Goal: Task Accomplishment & Management: Manage account settings

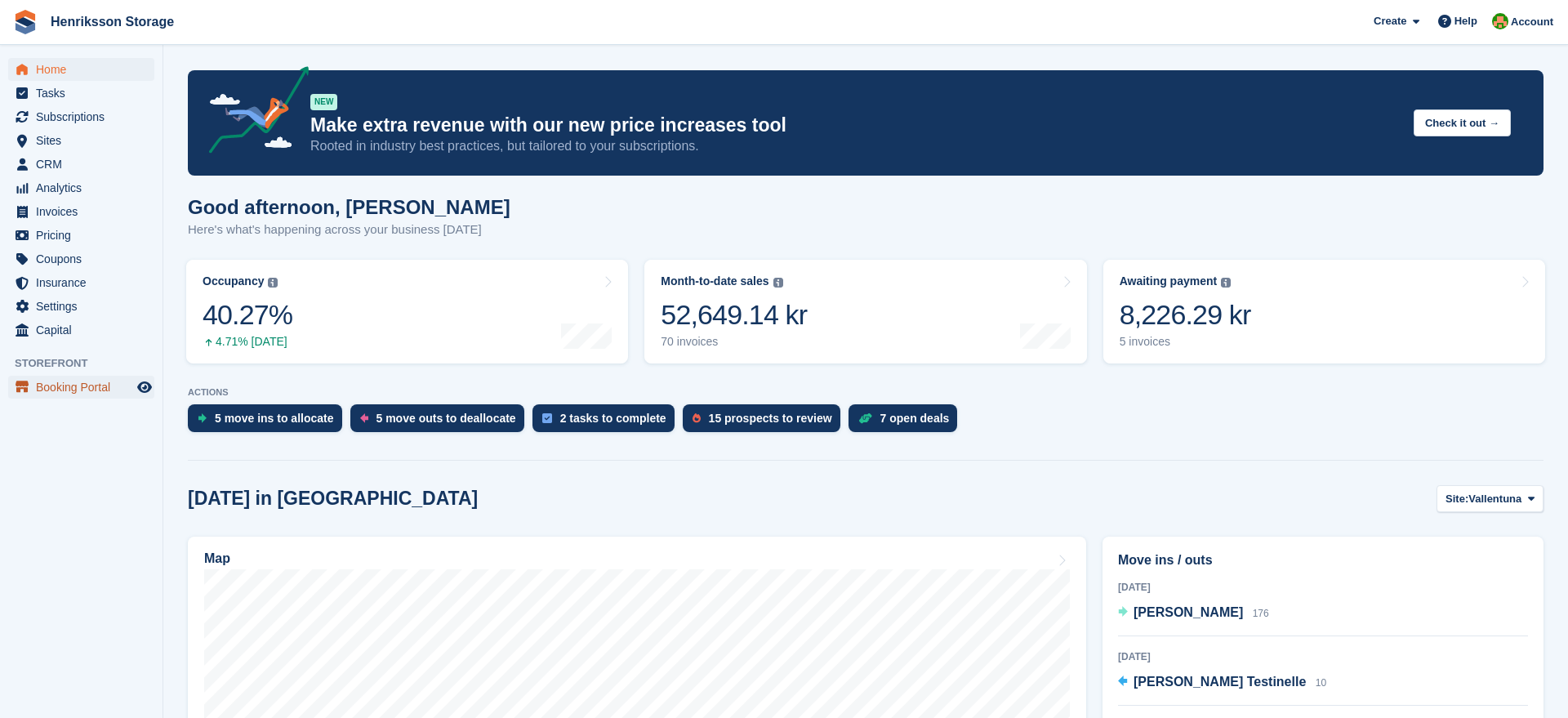
click at [56, 387] on span "Booking Portal" at bounding box center [84, 387] width 98 height 23
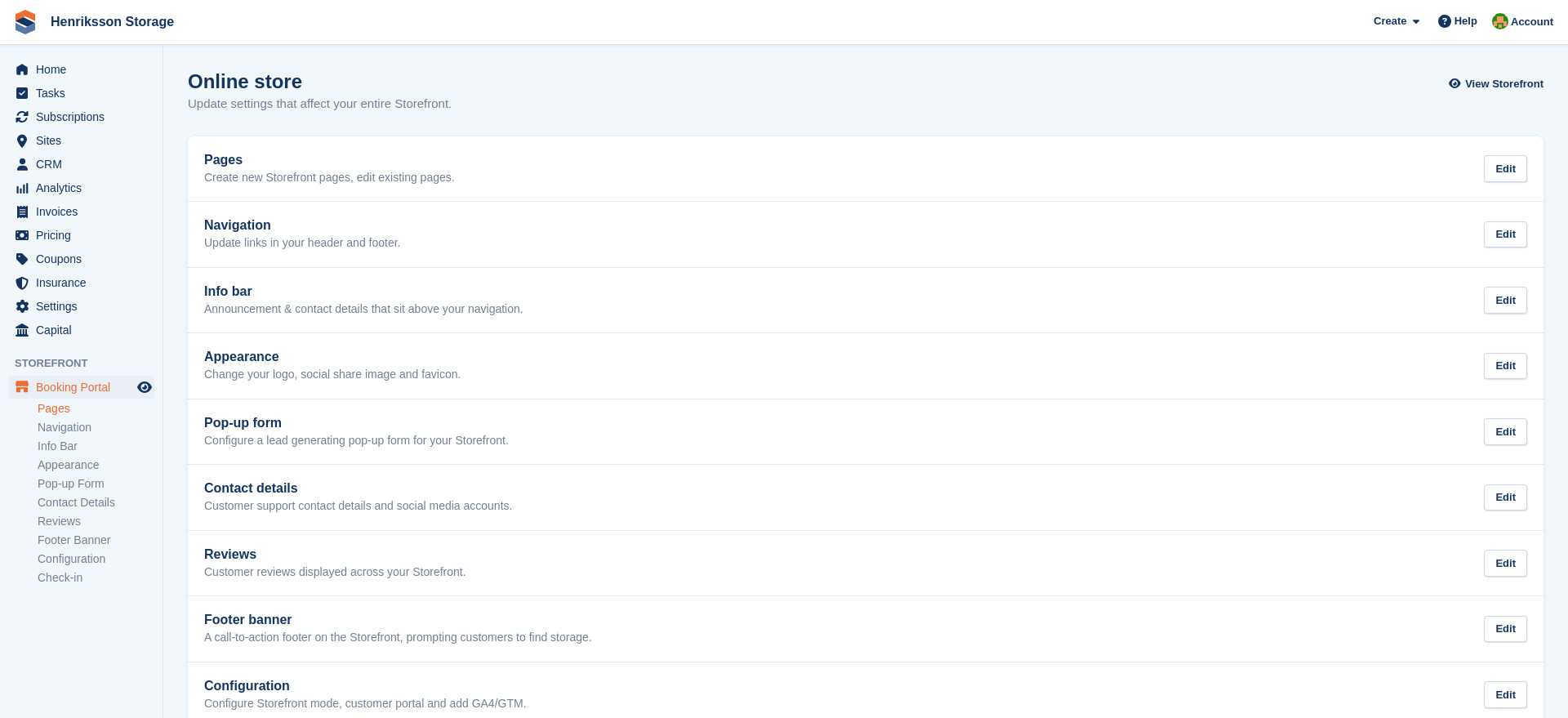
click at [57, 411] on link "Pages" at bounding box center [96, 408] width 117 height 15
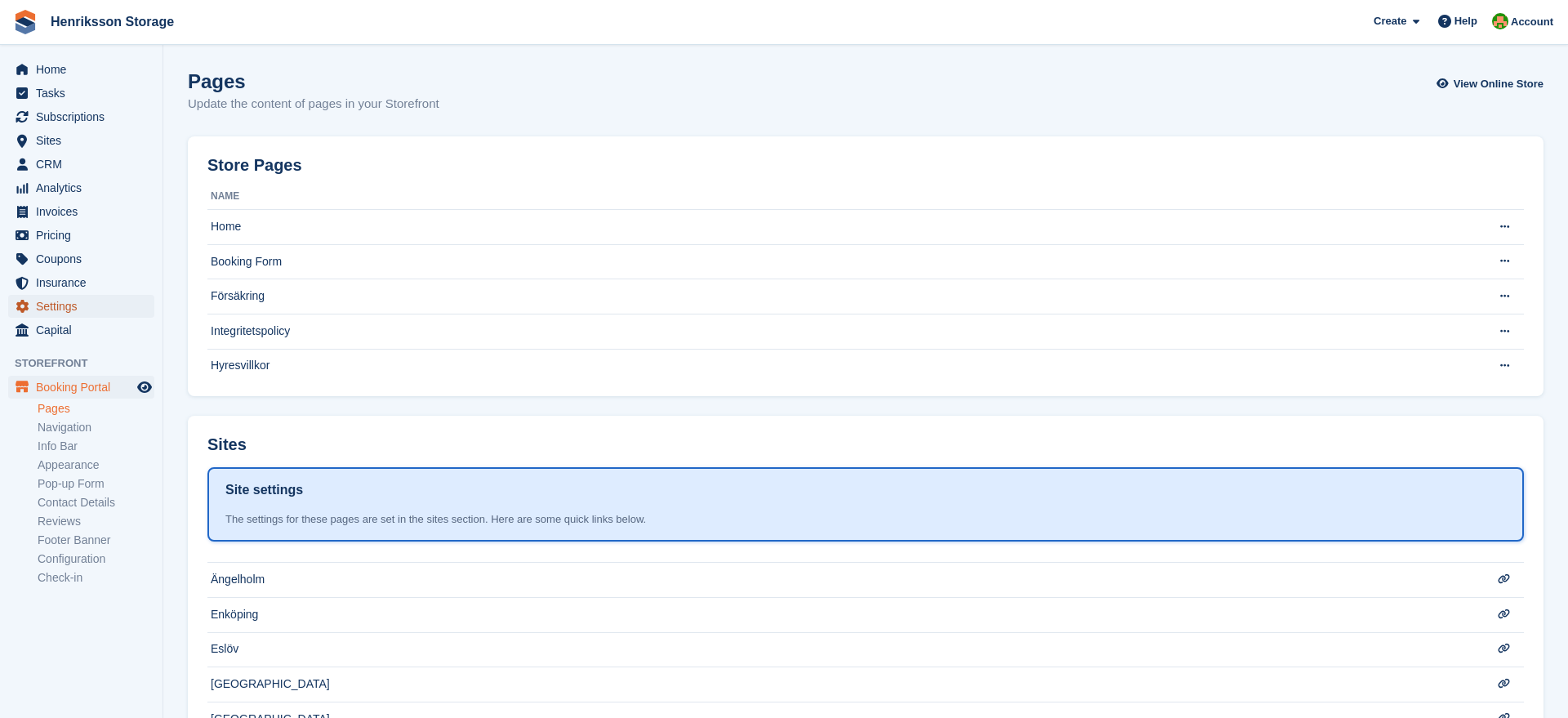
click at [72, 310] on span "Settings" at bounding box center [84, 307] width 98 height 23
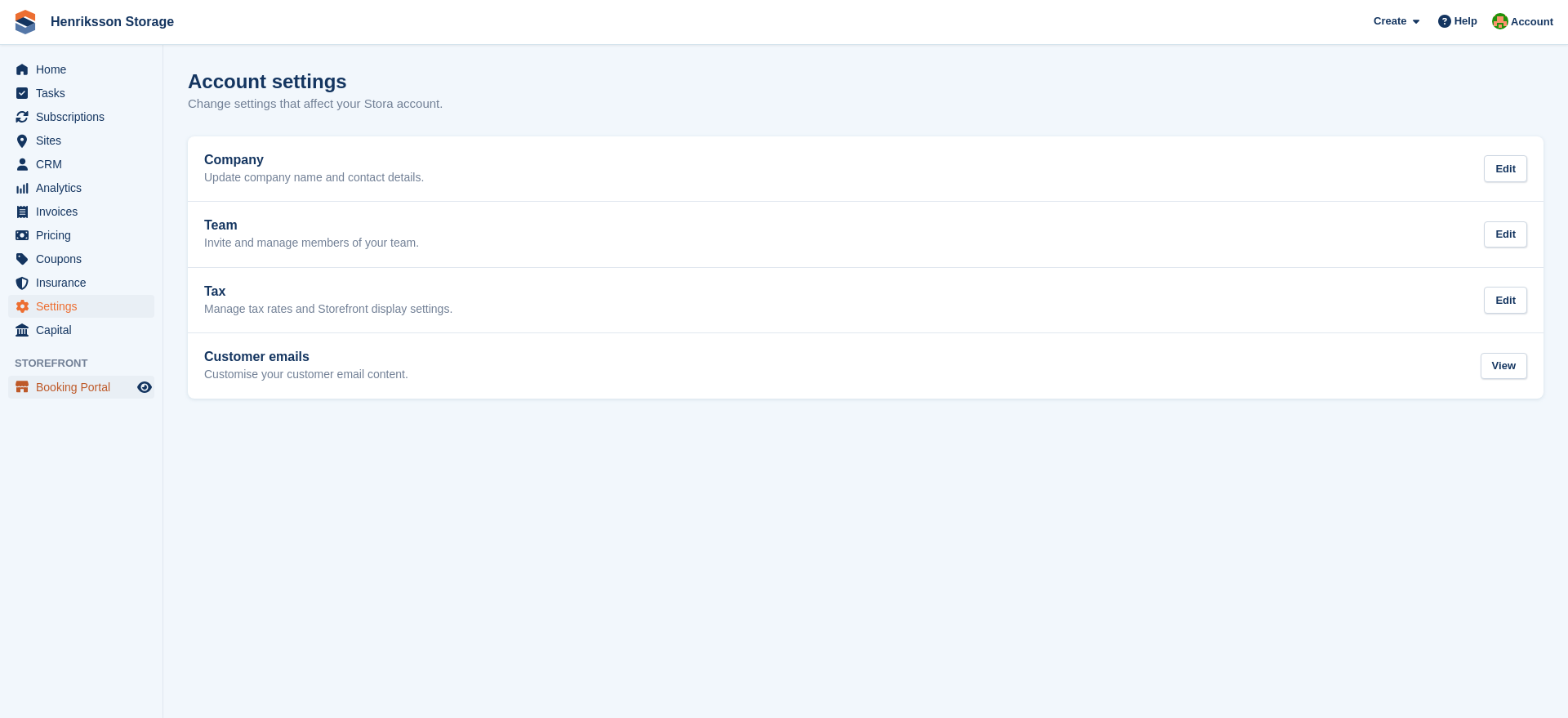
click at [55, 383] on span "Booking Portal" at bounding box center [84, 387] width 98 height 23
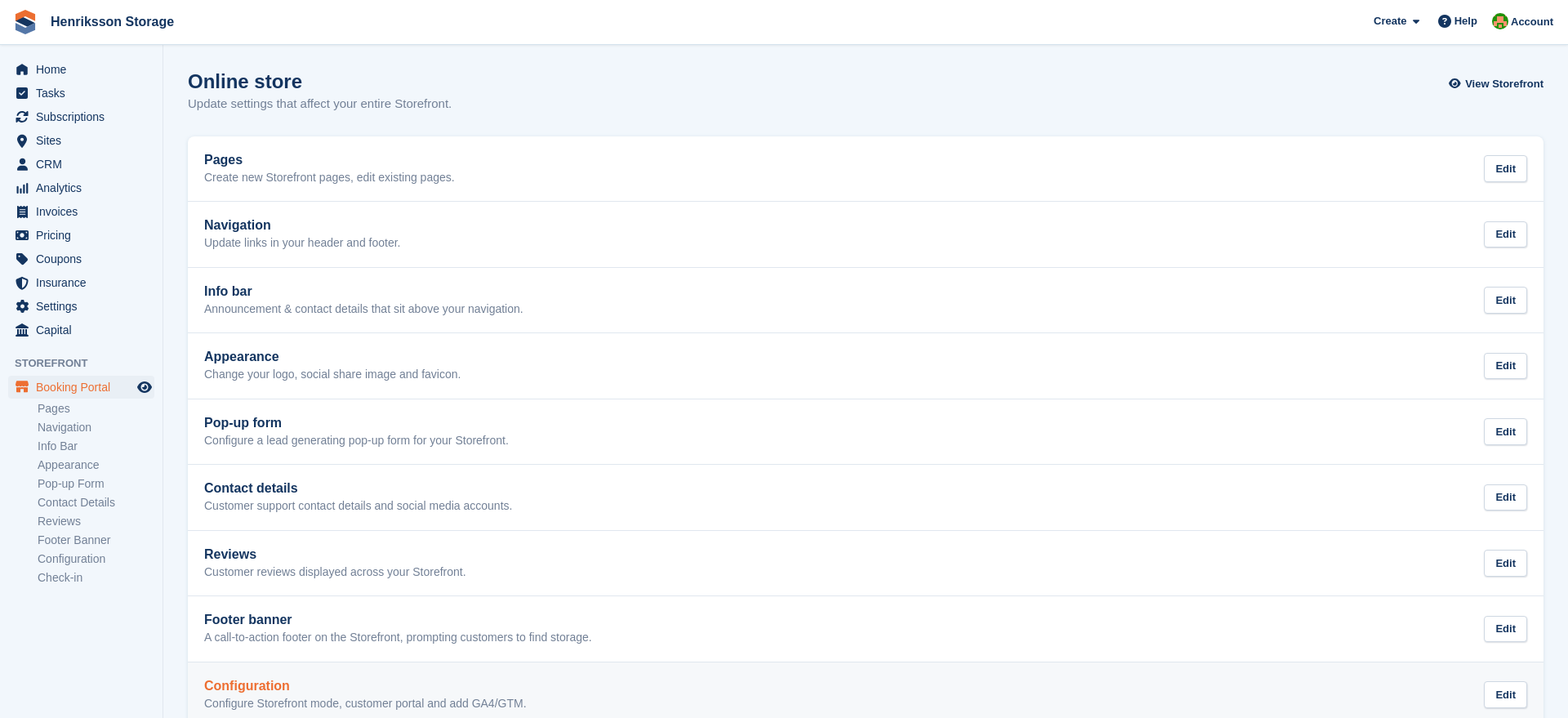
click at [254, 688] on h2 "Configuration" at bounding box center [365, 686] width 322 height 15
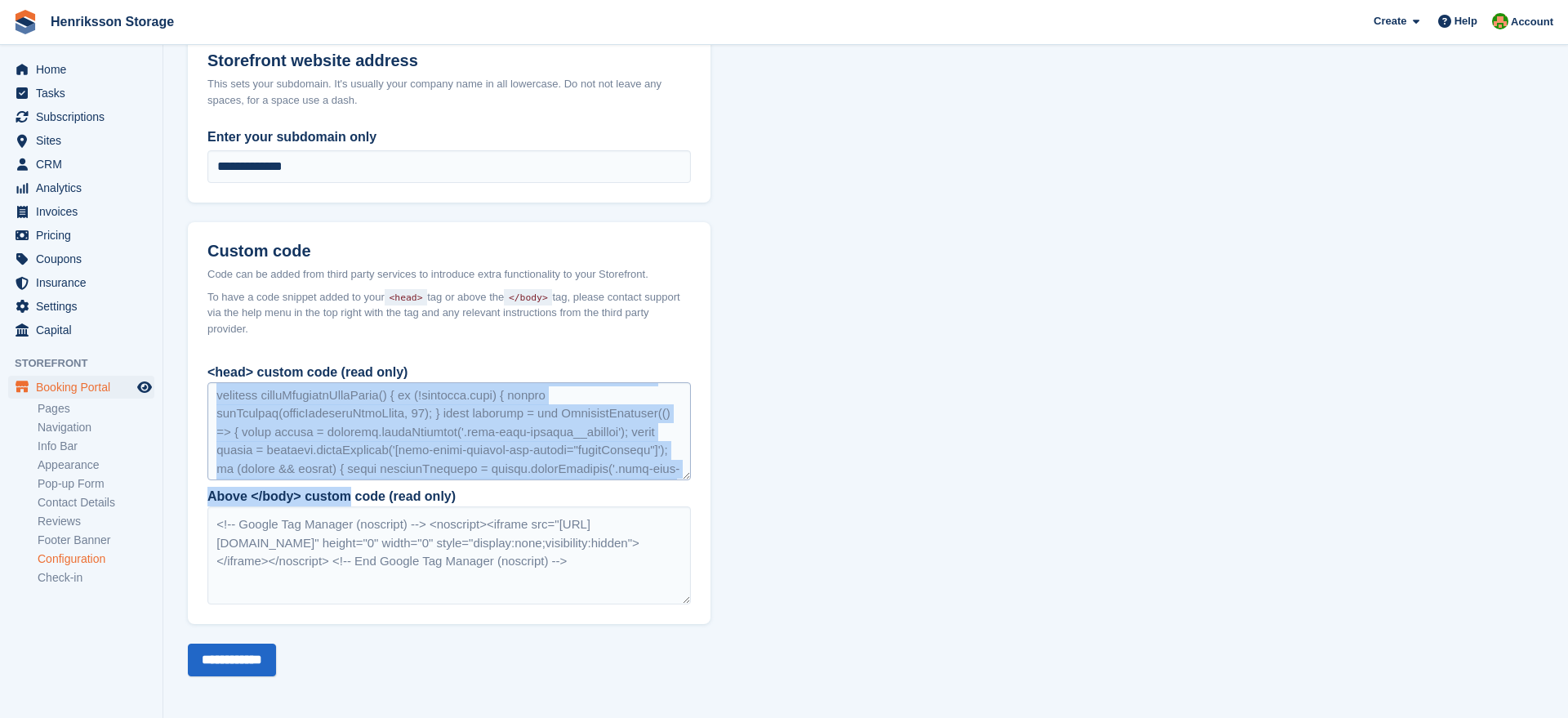
scroll to position [331, 0]
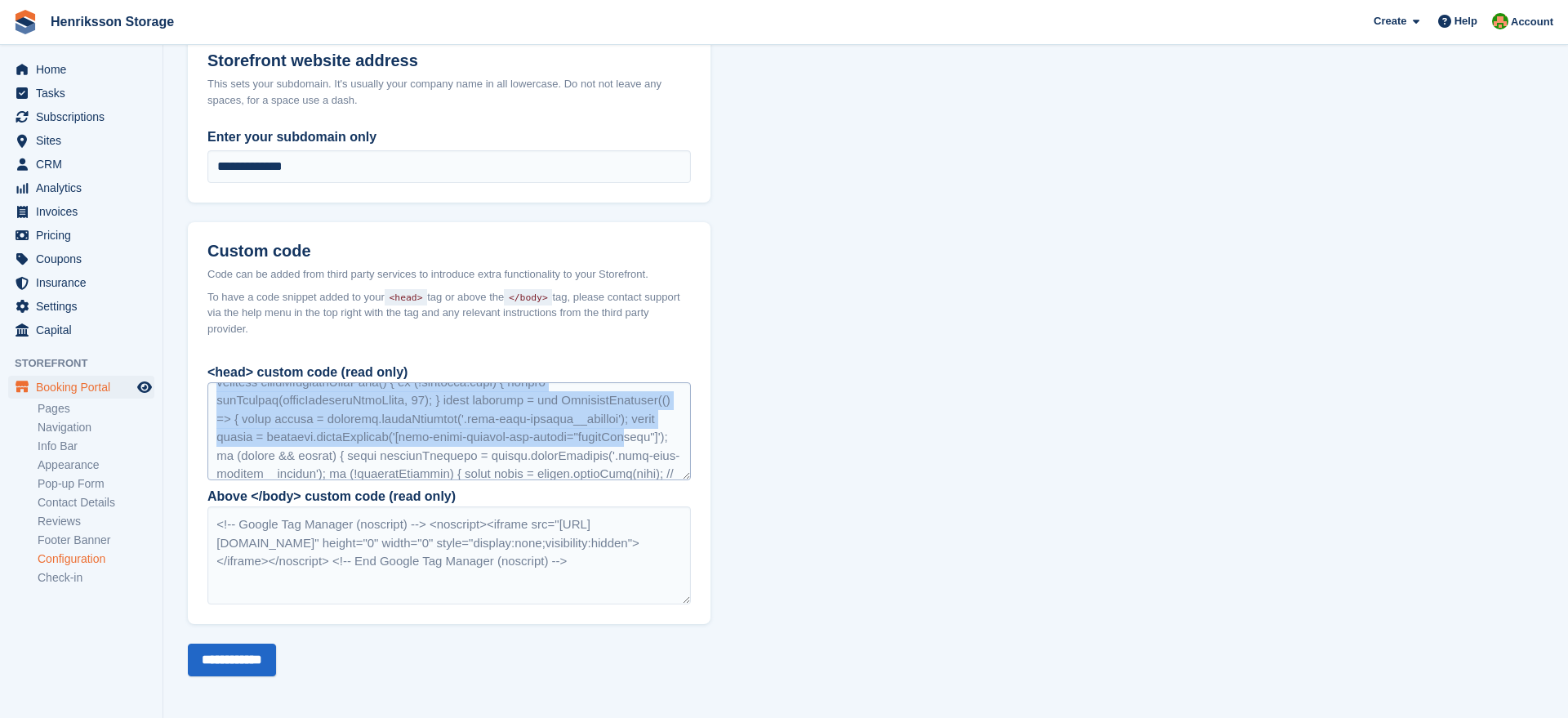
drag, startPoint x: 252, startPoint y: 397, endPoint x: 339, endPoint y: 464, distance: 109.8
click at [339, 464] on div at bounding box center [449, 431] width 484 height 98
click at [324, 428] on div at bounding box center [449, 431] width 484 height 98
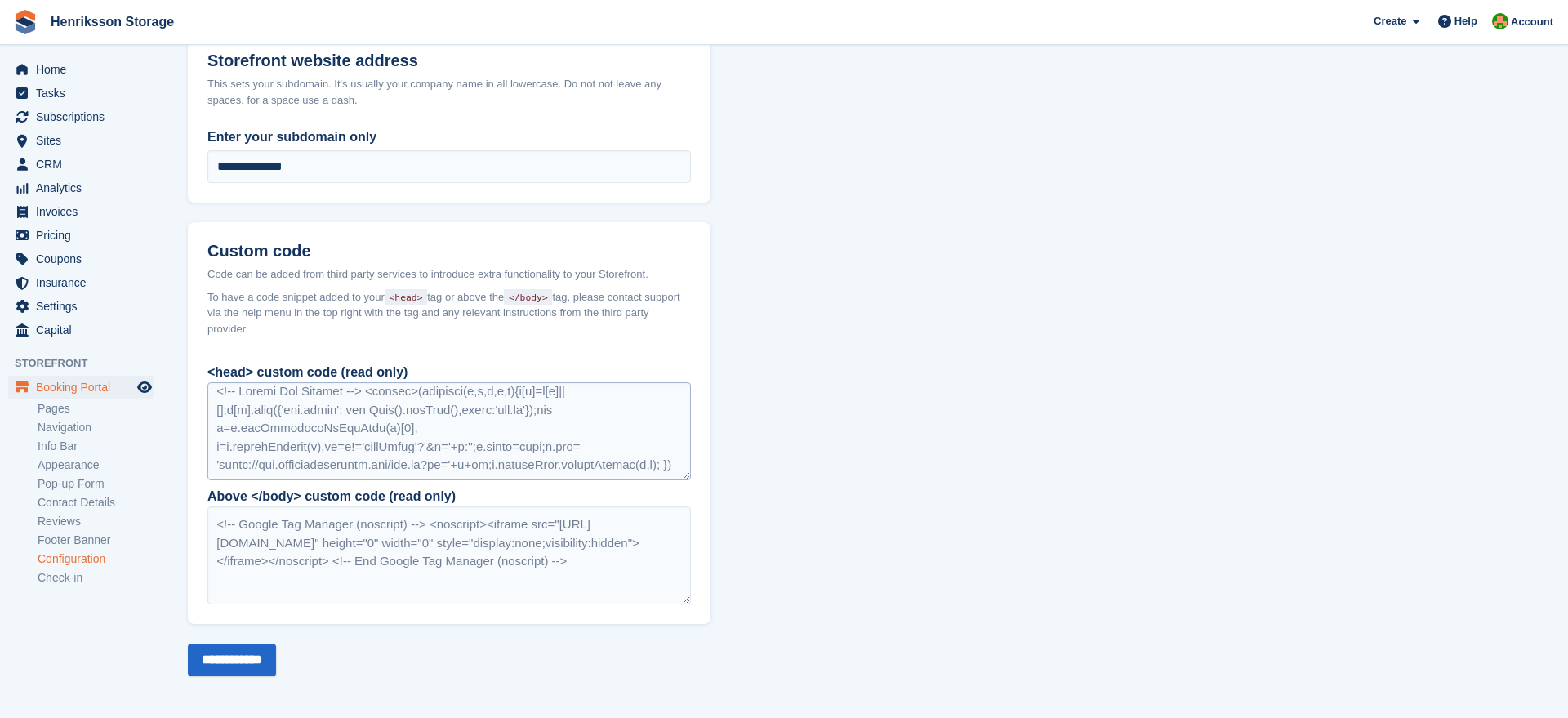
scroll to position [0, 0]
click at [237, 401] on div at bounding box center [449, 431] width 484 height 98
